Goal: Check status: Check status

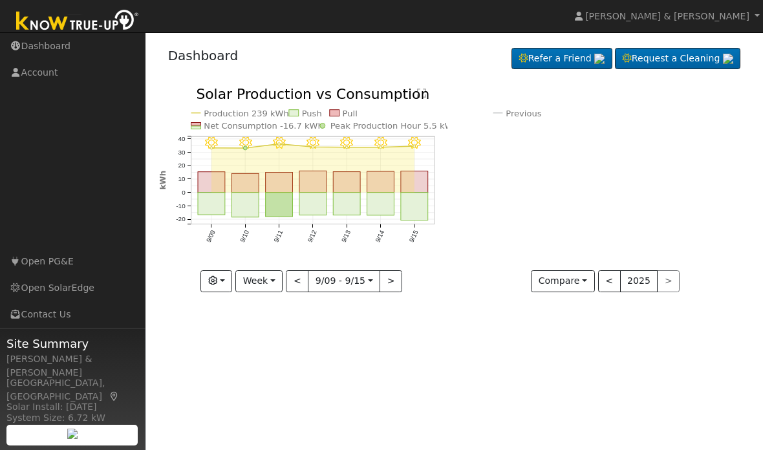
click at [265, 274] on button "Week" at bounding box center [258, 281] width 47 height 22
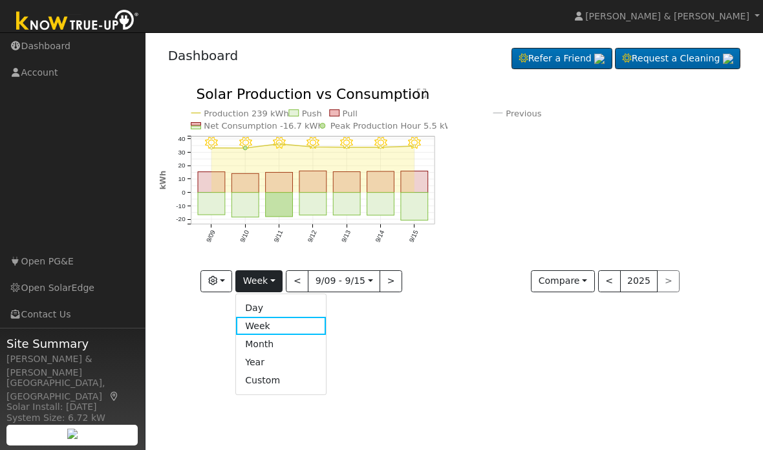
click at [268, 354] on link "Year" at bounding box center [281, 363] width 90 height 18
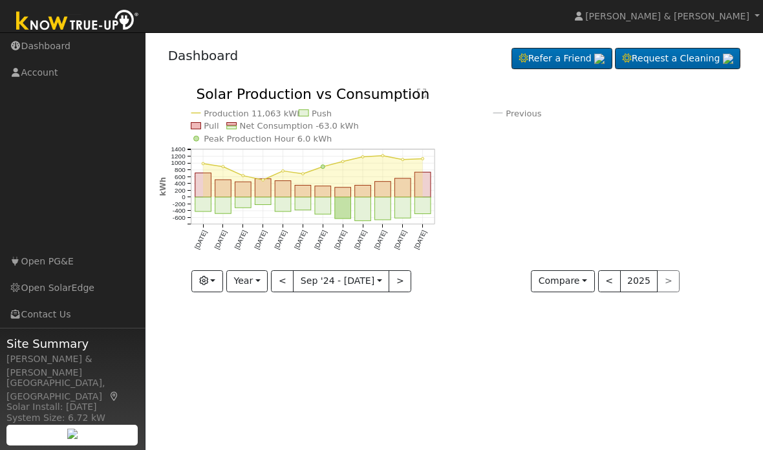
click at [244, 285] on button "Year" at bounding box center [246, 281] width 41 height 22
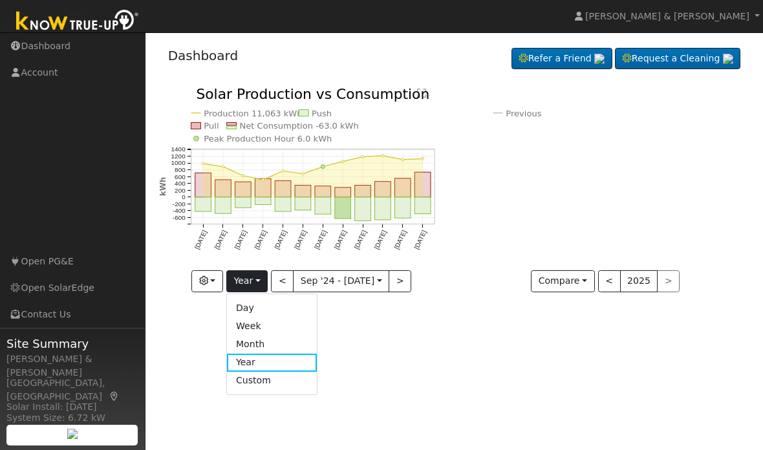
click at [253, 323] on link "Week" at bounding box center [272, 326] width 90 height 18
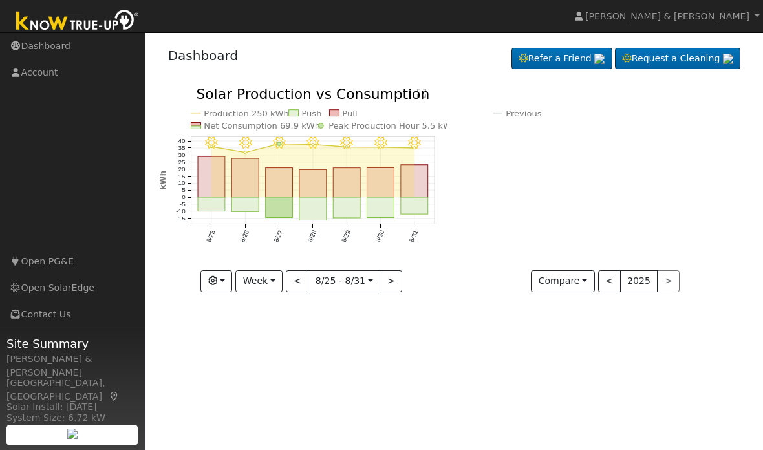
click at [361, 289] on input "[DATE]" at bounding box center [343, 281] width 71 height 21
click at [265, 275] on button "Week" at bounding box center [258, 281] width 47 height 22
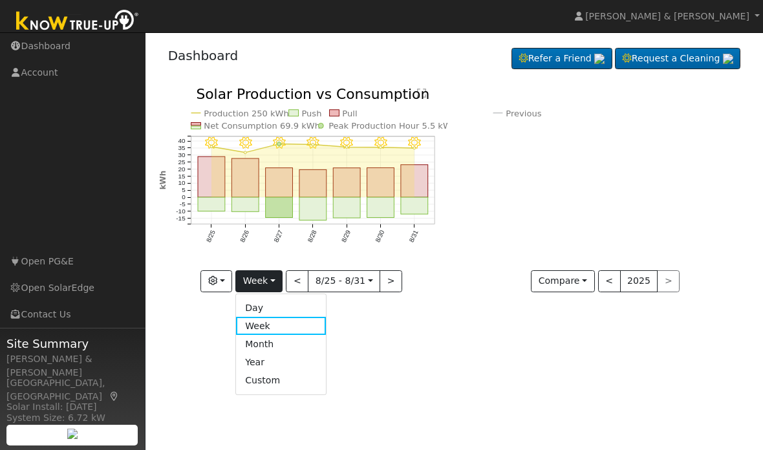
click at [273, 342] on link "Month" at bounding box center [281, 344] width 90 height 18
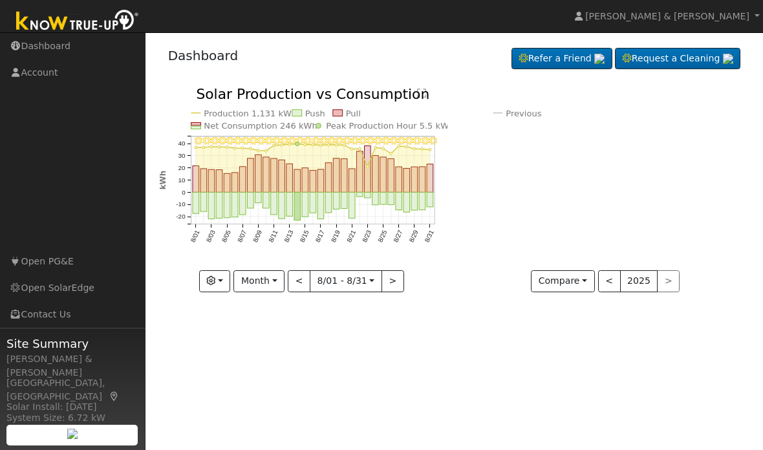
click at [275, 281] on button "Month" at bounding box center [258, 281] width 51 height 22
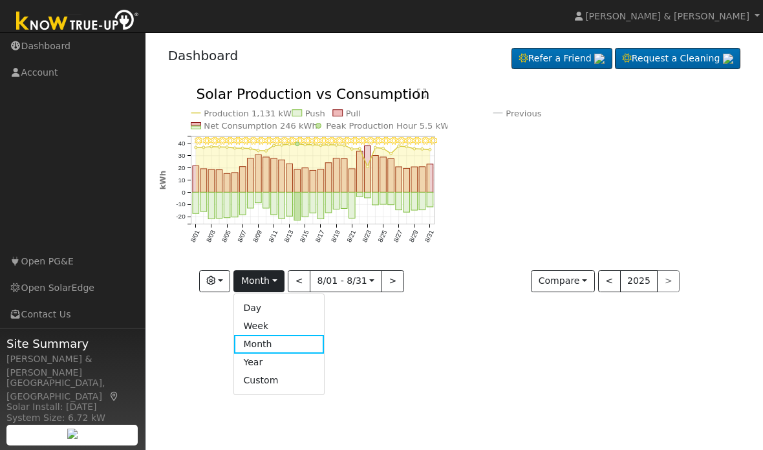
click at [264, 303] on link "Day" at bounding box center [279, 308] width 90 height 18
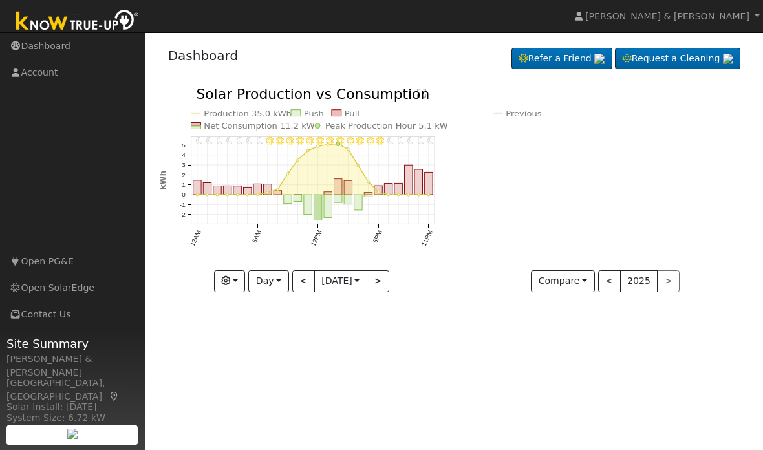
click at [275, 277] on button "Day" at bounding box center [268, 281] width 40 height 22
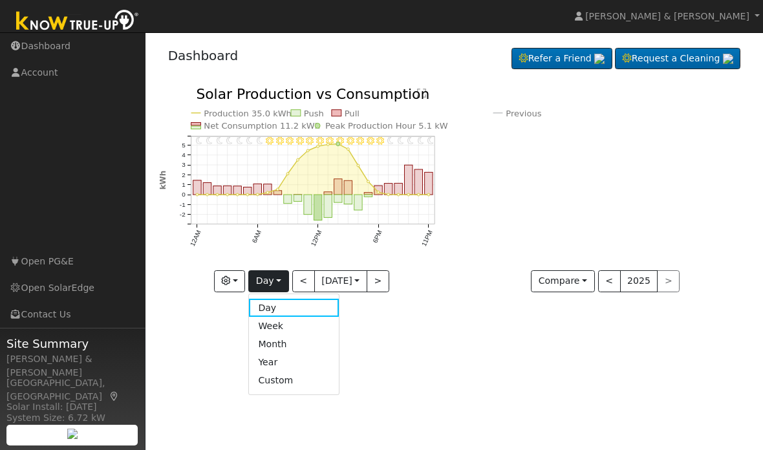
click at [277, 325] on link "Week" at bounding box center [294, 326] width 90 height 18
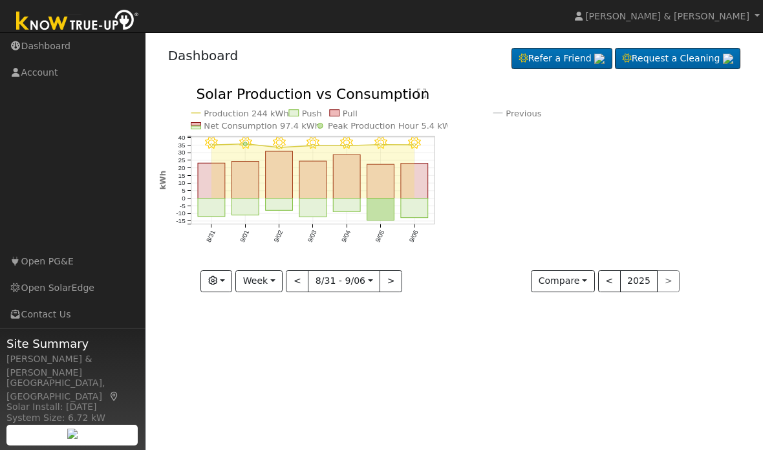
click at [389, 276] on button ">" at bounding box center [391, 281] width 23 height 22
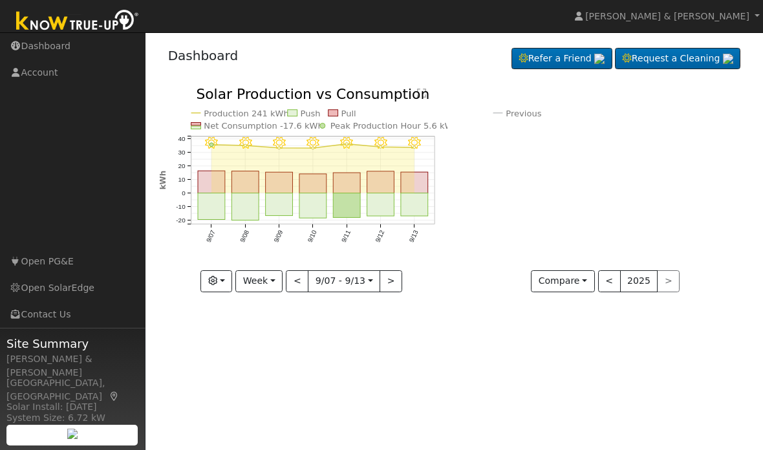
click at [387, 280] on button ">" at bounding box center [391, 281] width 23 height 22
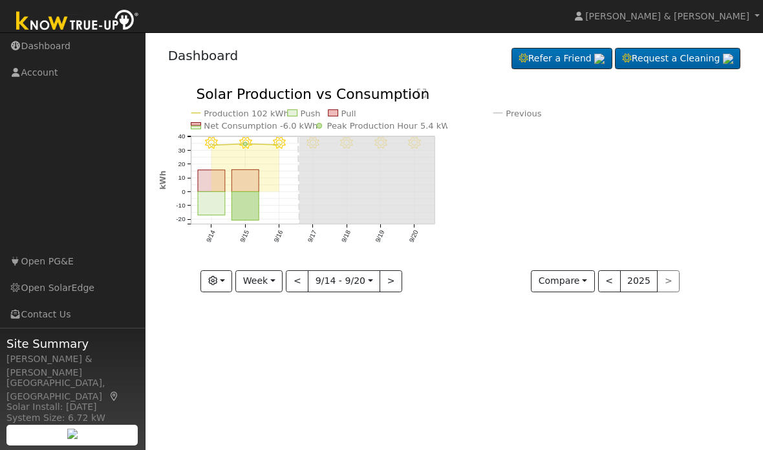
click at [297, 282] on button "<" at bounding box center [297, 281] width 23 height 22
type input "[DATE]"
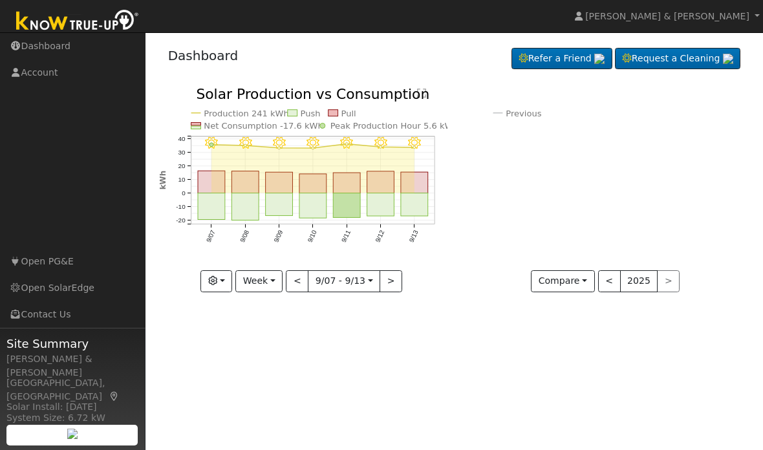
click at [747, 107] on icon "Previous 2024 316 kWh 2025 -63.0 kWh [ -119.9% ] [DATE] Oct '[DATE] Dec '[DATE]…" at bounding box center [605, 183] width 288 height 193
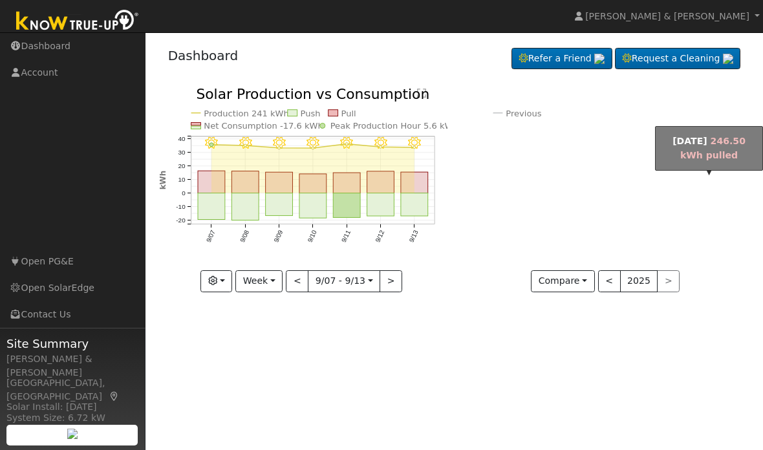
click at [728, 168] on body "[PERSON_NAME] & [PERSON_NAME] [PERSON_NAME] & [PERSON_NAME] Profile Help Center…" at bounding box center [381, 241] width 763 height 418
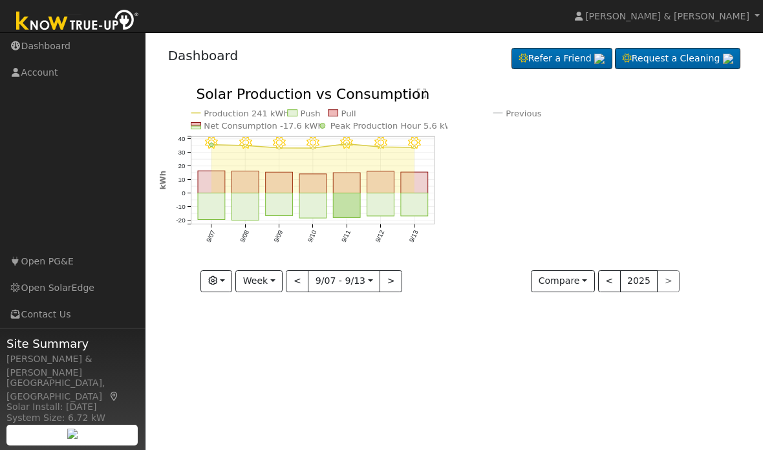
click at [757, 120] on div "User Profile First name Last name Email Email Notifications No Emails No Emails…" at bounding box center [453, 241] width 617 height 418
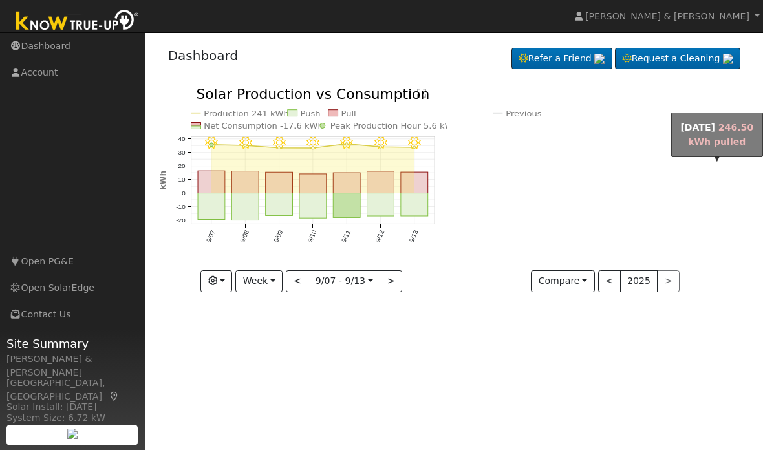
click rect "onclick="""
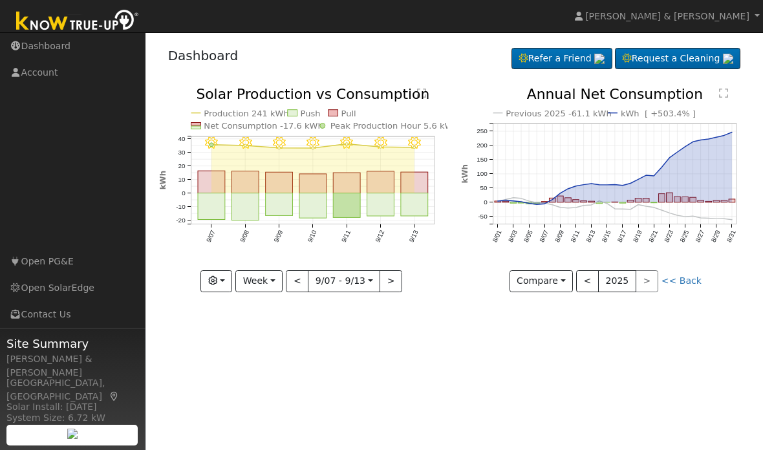
click at [636, 271] on button "2025" at bounding box center [617, 281] width 38 height 22
click at [645, 275] on div "< 2025 >" at bounding box center [617, 281] width 82 height 22
click at [620, 277] on button "2025" at bounding box center [617, 281] width 38 height 22
click at [546, 277] on button "Compare" at bounding box center [541, 281] width 64 height 22
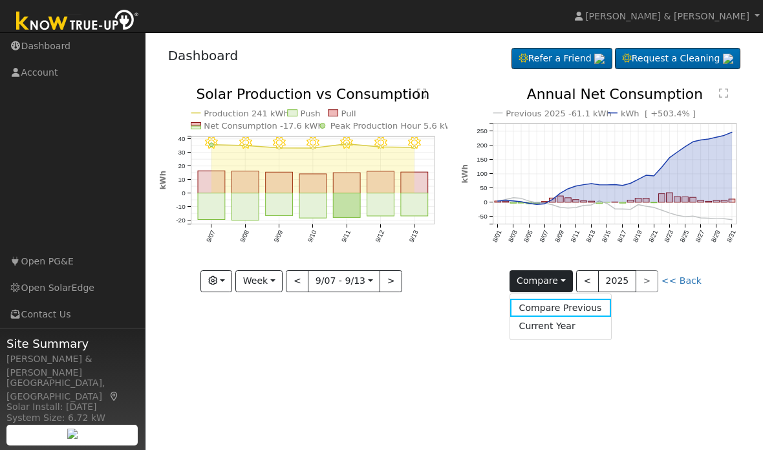
click at [577, 320] on link "Current Year" at bounding box center [560, 326] width 101 height 18
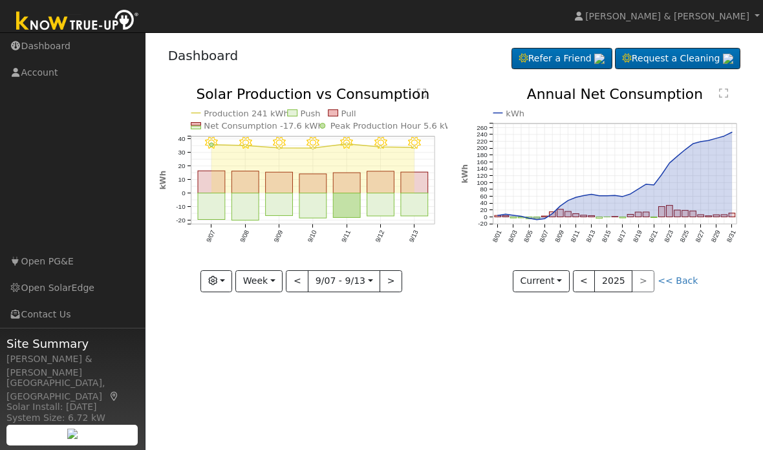
click at [669, 283] on link "<< Back" at bounding box center [678, 280] width 40 height 10
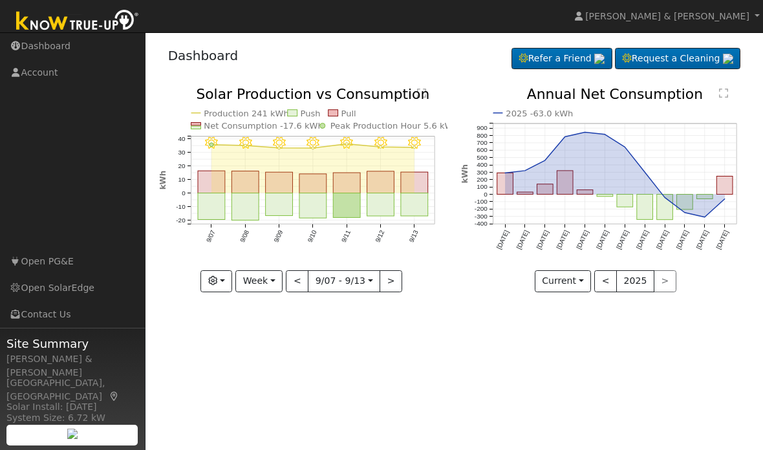
click at [575, 276] on button "Current" at bounding box center [563, 281] width 57 height 22
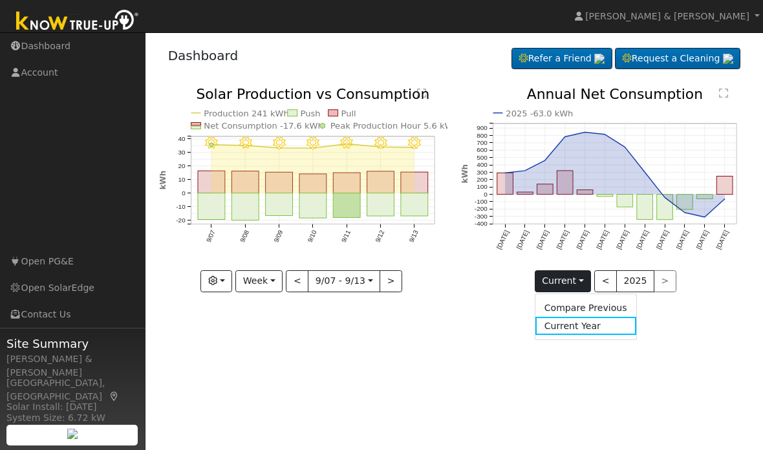
click at [600, 327] on link "Current Year" at bounding box center [585, 326] width 101 height 18
